Goal: Task Accomplishment & Management: Manage account settings

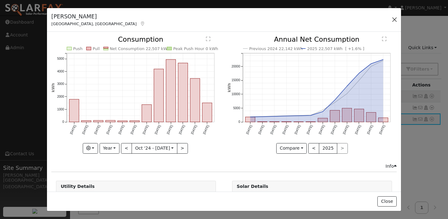
click at [393, 18] on button "button" at bounding box center [394, 19] width 9 height 9
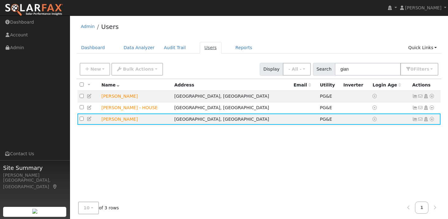
click at [203, 48] on link "Users" at bounding box center [211, 47] width 22 height 11
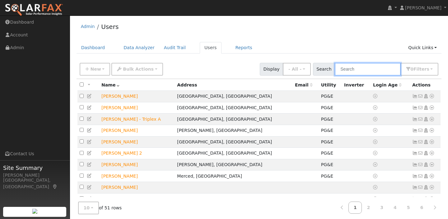
click at [374, 68] on input "text" at bounding box center [367, 69] width 66 height 13
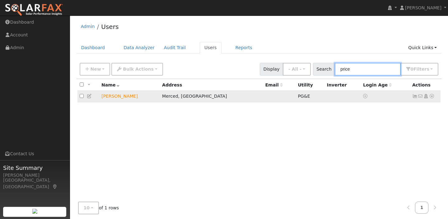
type input "price"
click at [412, 96] on icon at bounding box center [415, 96] width 6 height 4
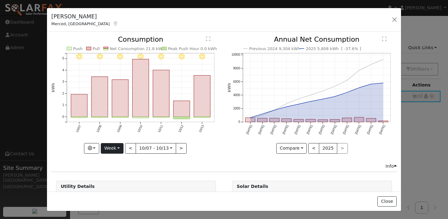
click at [117, 147] on button "Week" at bounding box center [112, 148] width 23 height 11
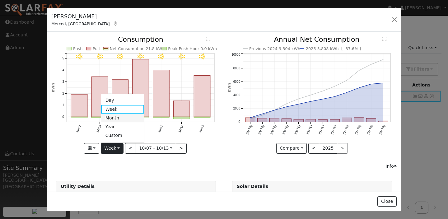
click at [120, 117] on link "Month" at bounding box center [122, 117] width 43 height 9
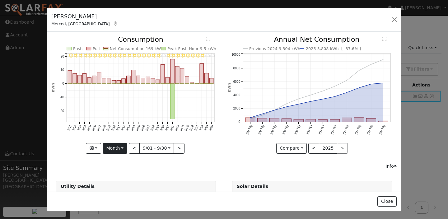
click at [121, 147] on button "Month" at bounding box center [115, 148] width 25 height 11
click at [117, 109] on link "Week" at bounding box center [124, 109] width 43 height 9
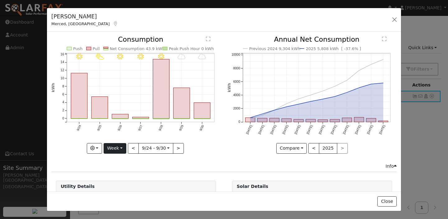
click at [120, 146] on button "Week" at bounding box center [114, 148] width 23 height 11
click at [233, 160] on div "Previous 2024 9,304 kWh 2025 5,808 kWh [ -37.6% ] [DATE] Nov '[DATE] Jan '[DATE…" at bounding box center [312, 99] width 176 height 126
click at [178, 145] on button ">" at bounding box center [178, 148] width 11 height 11
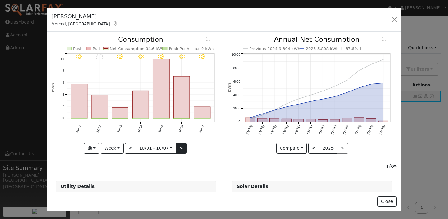
click at [178, 146] on button ">" at bounding box center [181, 148] width 11 height 11
type input "[DATE]"
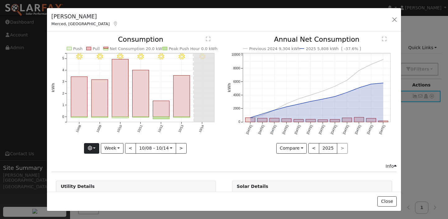
click at [94, 148] on button "button" at bounding box center [91, 148] width 15 height 11
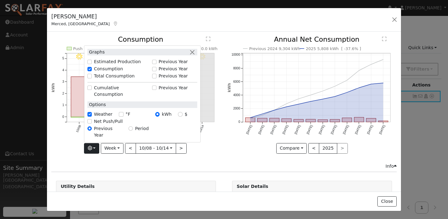
click at [182, 117] on input "$" at bounding box center [180, 114] width 4 height 4
radio input "true"
radio input "false"
click at [215, 138] on icon "10/14 - Clear 10/13 - Clear 10/12 - Clear 10/11 - Clear 10/10 - Clear 10/09 - C…" at bounding box center [135, 92] width 169 height 113
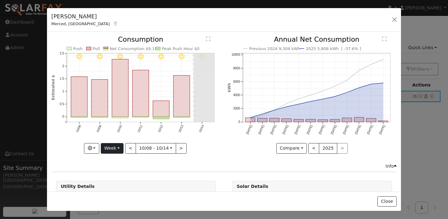
click at [116, 148] on button "Week" at bounding box center [112, 148] width 23 height 11
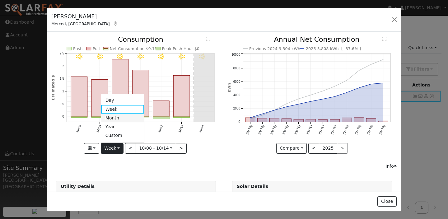
click at [114, 116] on link "Month" at bounding box center [122, 117] width 43 height 9
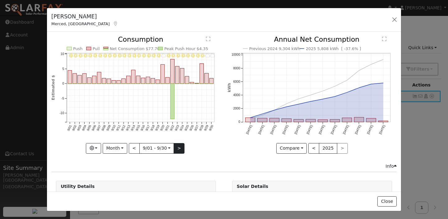
click at [179, 147] on button ">" at bounding box center [178, 148] width 11 height 11
type input "[DATE]"
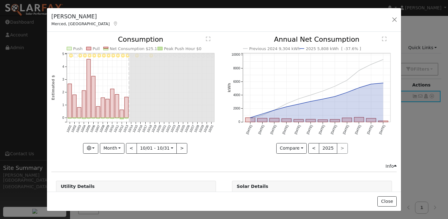
click at [210, 149] on icon "10/31 - Error: Unknown weather 10/30 - Error: Unknown weather 10/29 - Error: Un…" at bounding box center [135, 92] width 169 height 113
click at [394, 20] on button "button" at bounding box center [394, 19] width 9 height 9
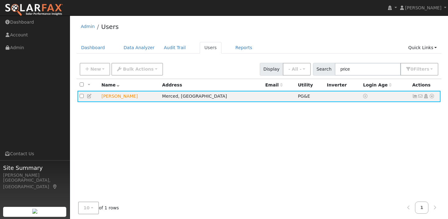
click at [195, 137] on div "All None All on page None on page Name Address Email Utility Inverter Login Age…" at bounding box center [258, 144] width 365 height 131
click at [324, 39] on div "Admin Users Dashboard Data Analyzer Audit Trail Users Reports Quick Links Quick…" at bounding box center [258, 126] width 371 height 214
